Goal: Task Accomplishment & Management: Manage account settings

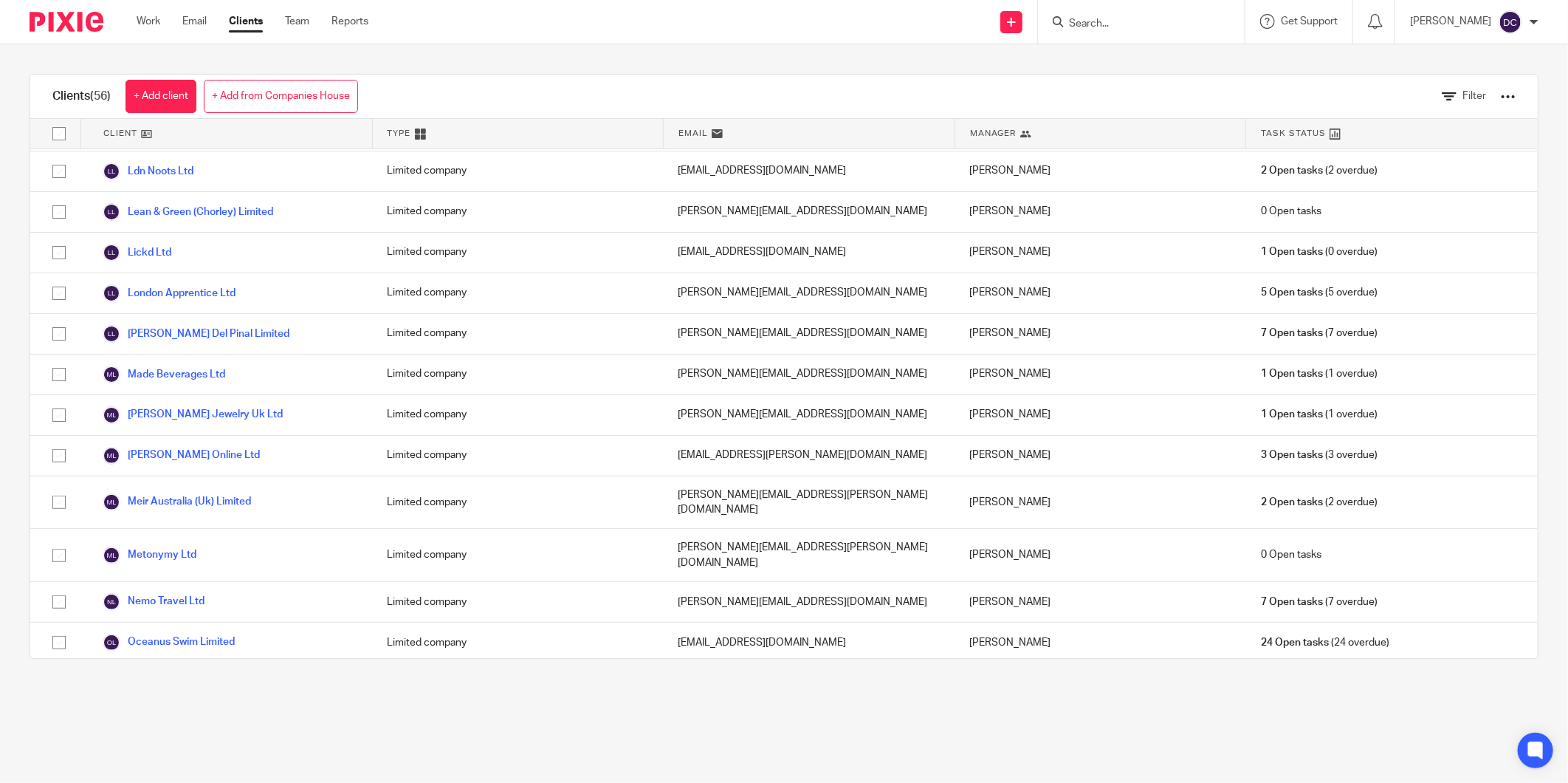
scroll to position [1559, 0]
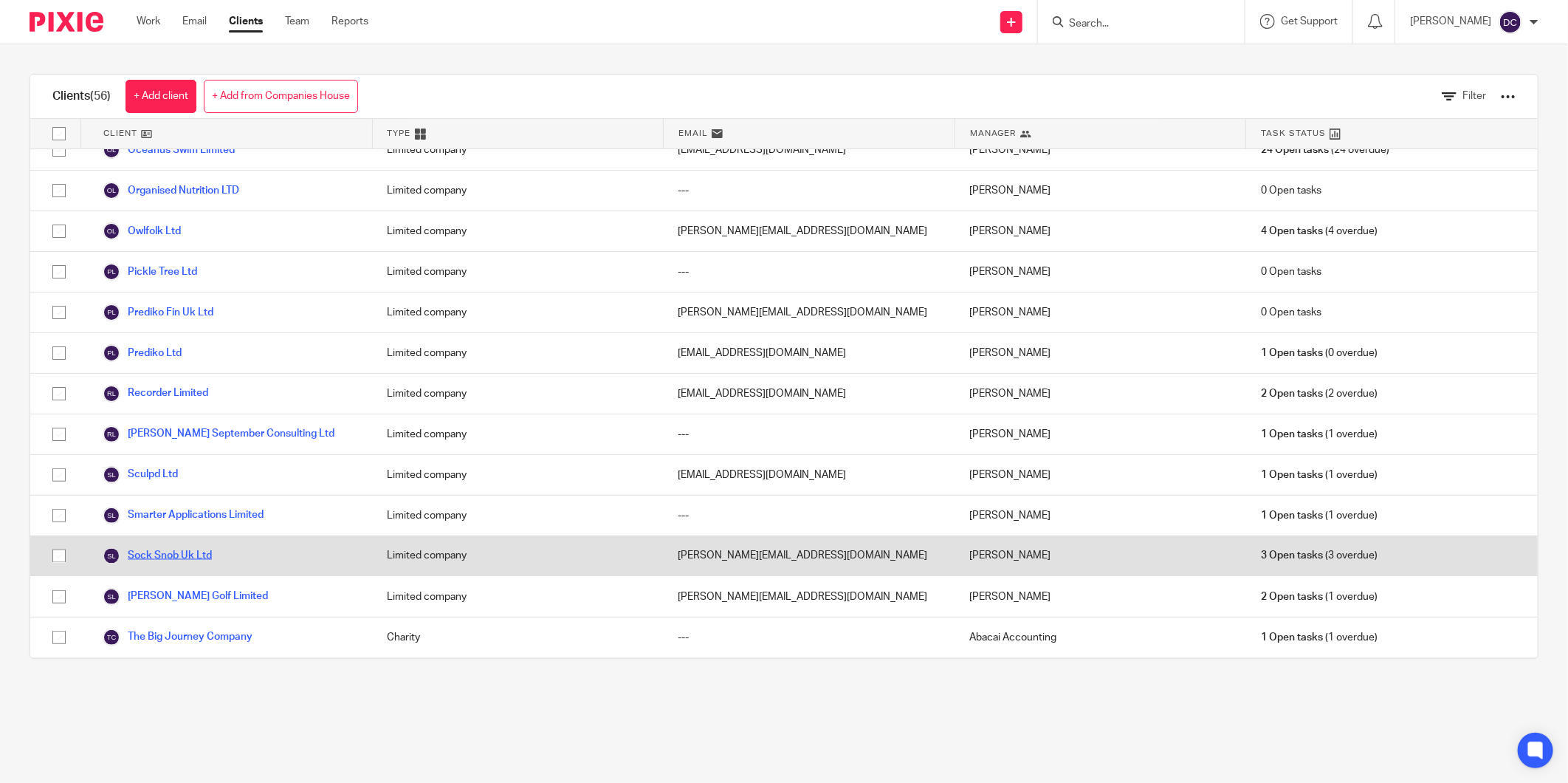
click at [188, 547] on link "Sock Snob Uk Ltd" at bounding box center [157, 556] width 109 height 18
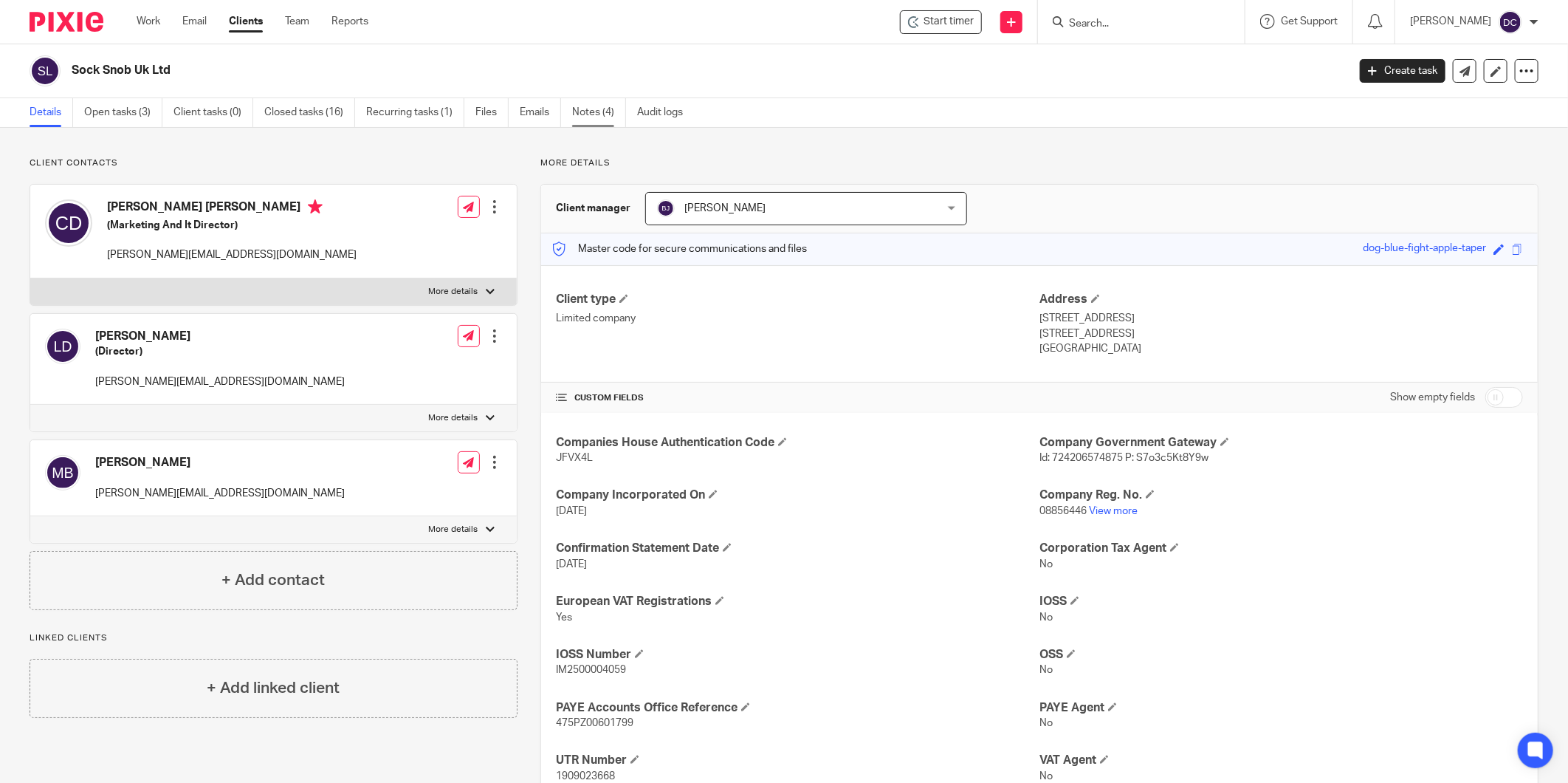
click at [596, 108] on link "Notes (4)" at bounding box center [599, 112] width 54 height 29
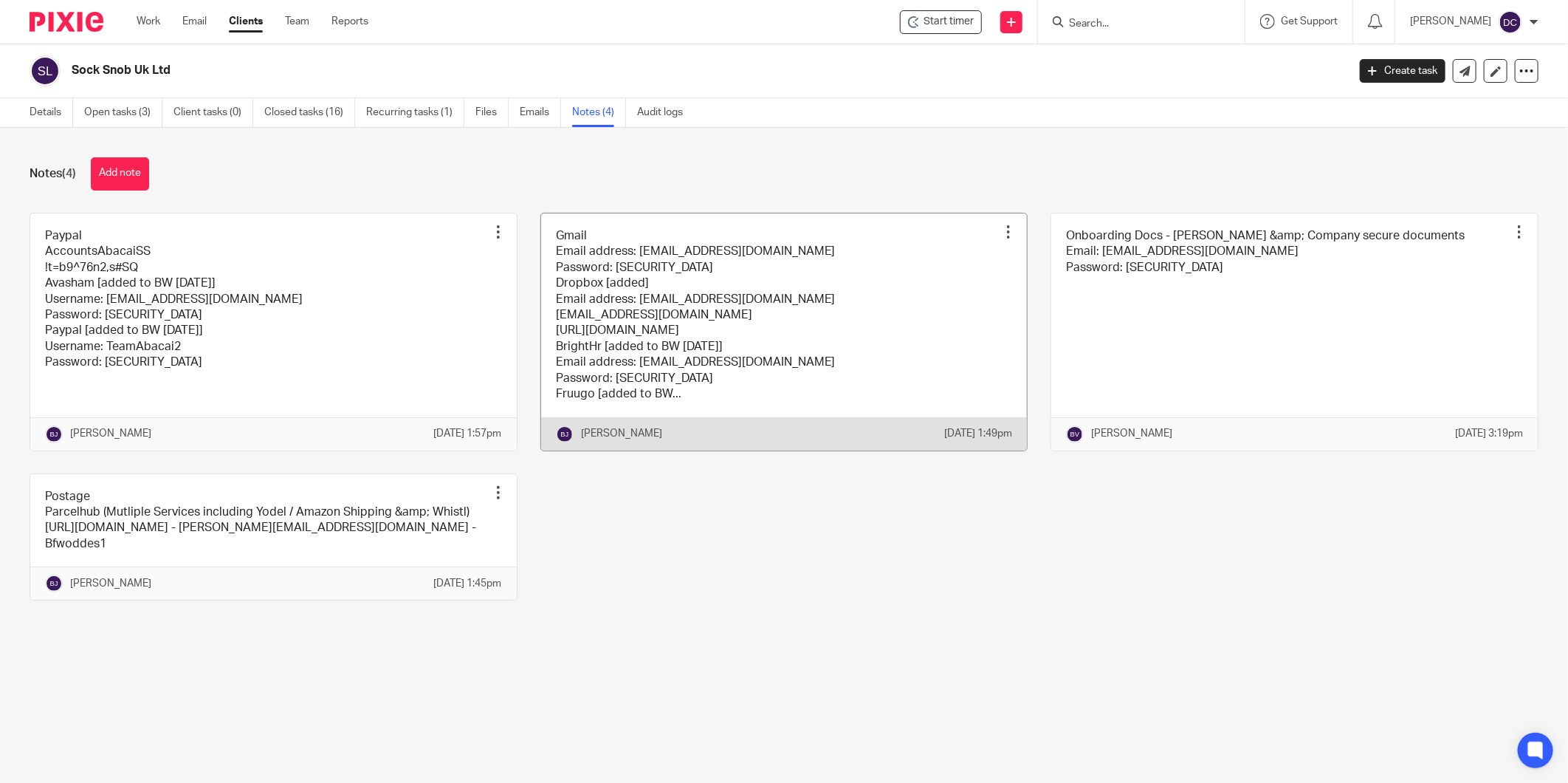
click at [721, 311] on link at bounding box center [784, 332] width 486 height 237
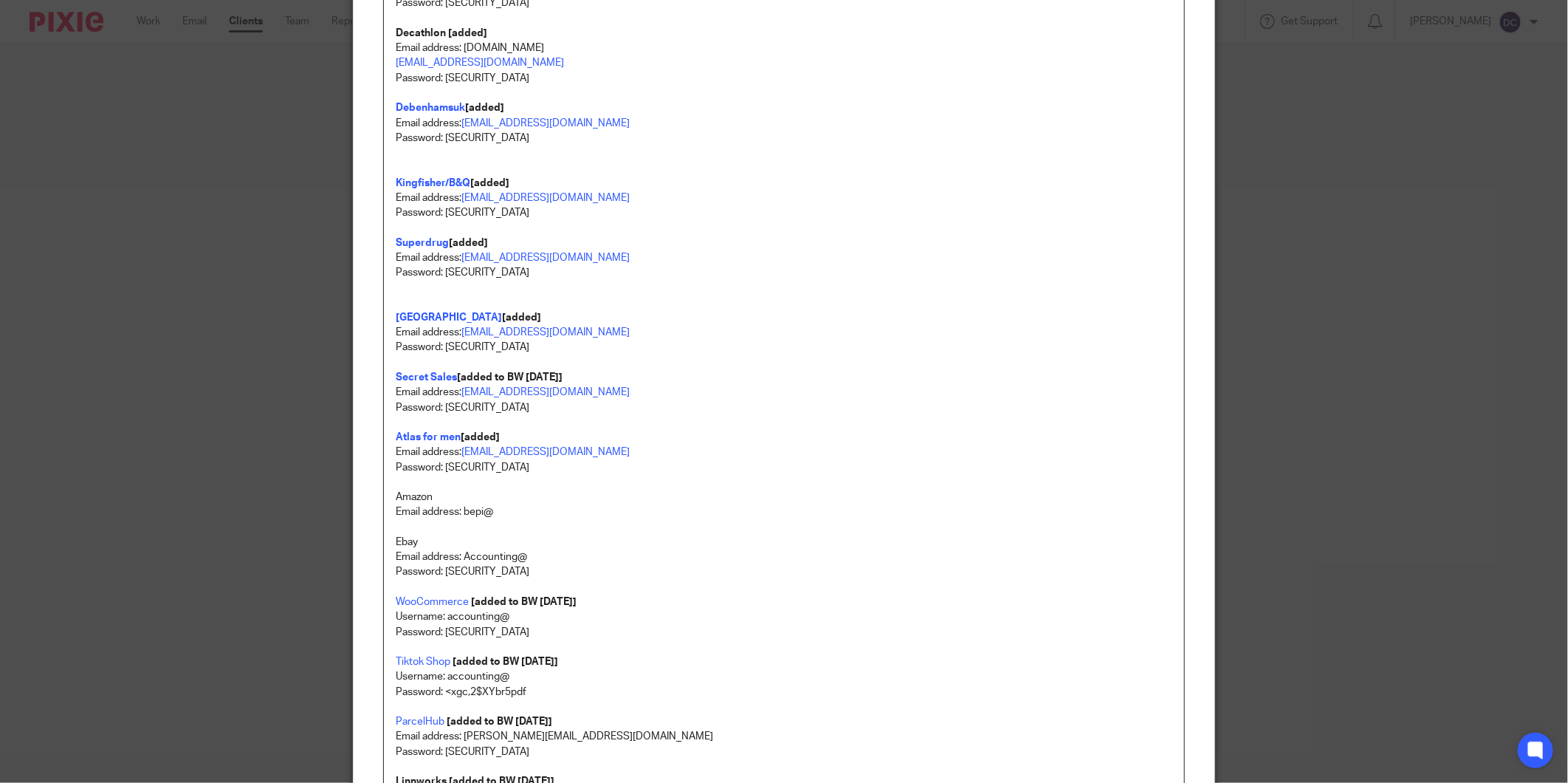
scroll to position [654, 0]
click at [599, 454] on p "Email address: Accounting@abacai.co.uk" at bounding box center [784, 450] width 777 height 15
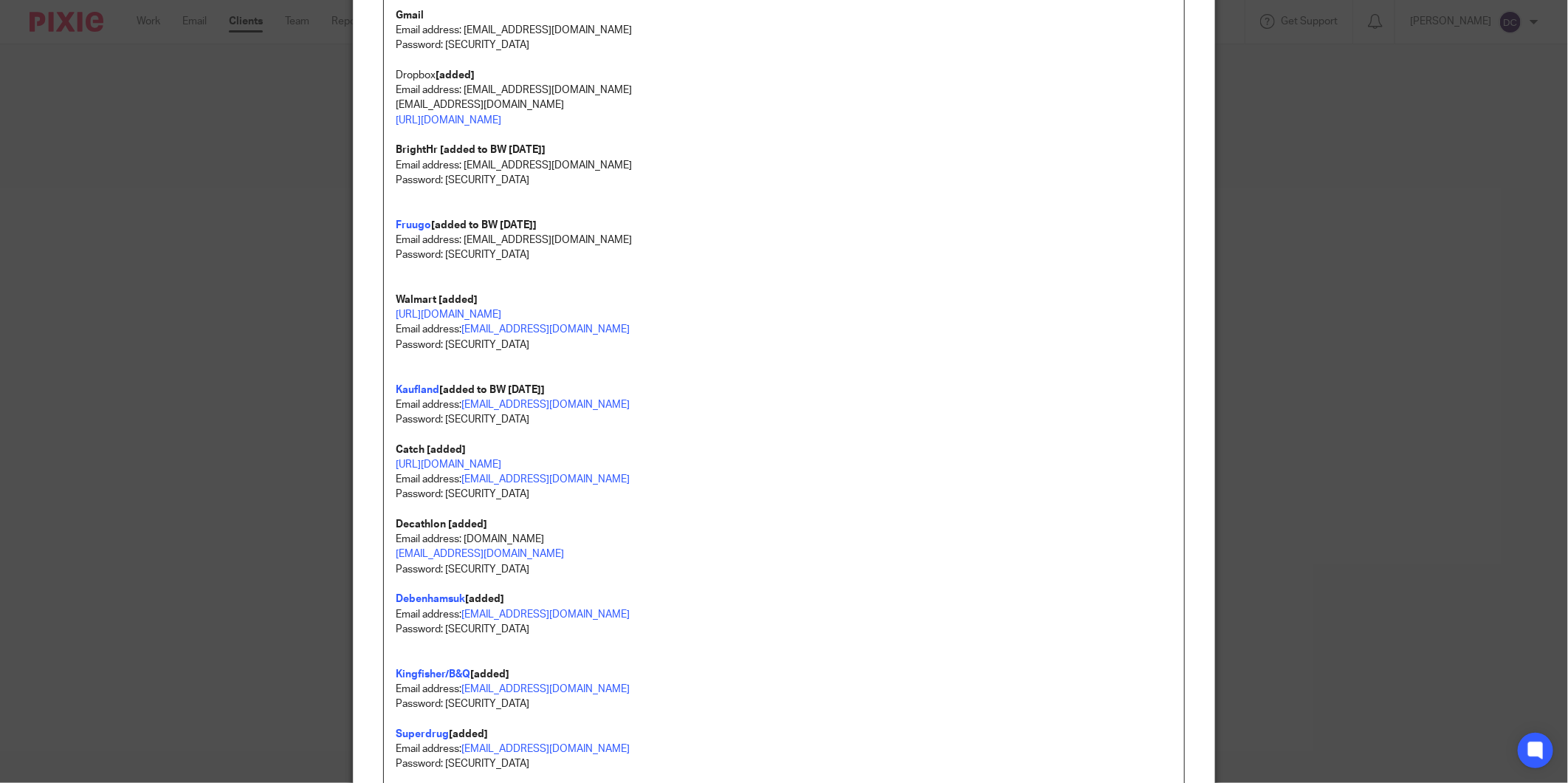
scroll to position [0, 0]
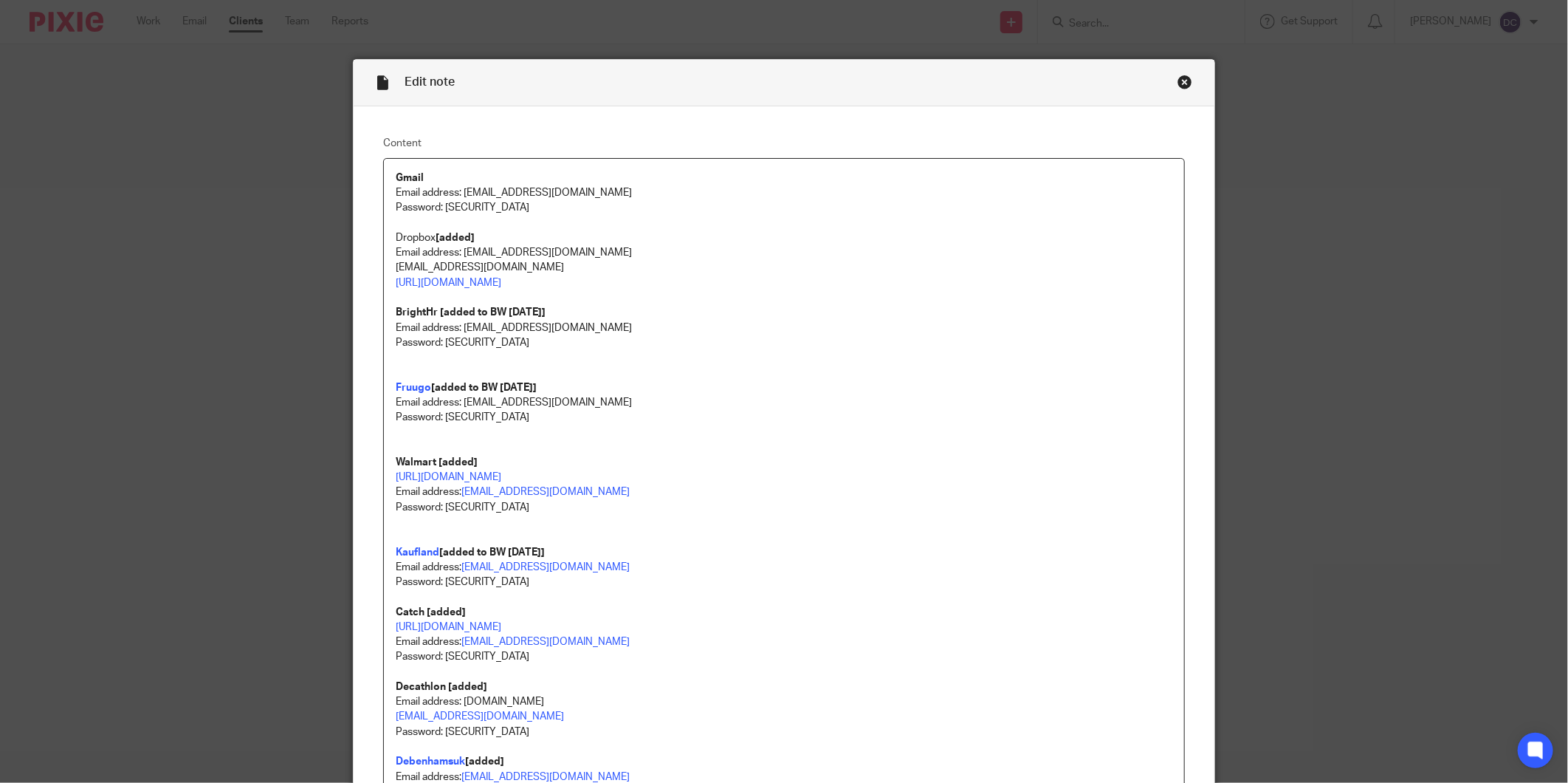
click at [1183, 85] on div "Close this dialog window" at bounding box center [1185, 82] width 15 height 15
